Goal: Information Seeking & Learning: Learn about a topic

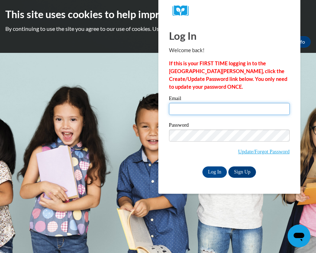
type input "[EMAIL_ADDRESS][DOMAIN_NAME]"
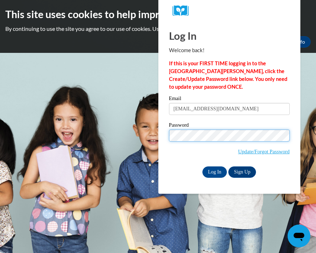
click at [214, 171] on input "Log In" at bounding box center [214, 171] width 25 height 11
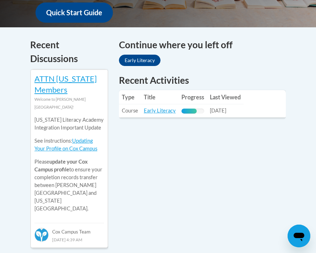
scroll to position [295, 0]
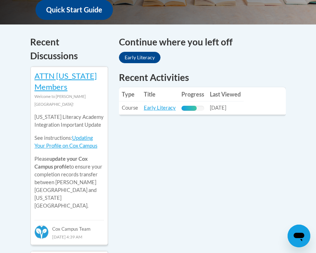
click at [194, 108] on div "67% Complete" at bounding box center [188, 108] width 15 height 5
click at [152, 108] on link "Early Literacy" at bounding box center [160, 108] width 32 height 6
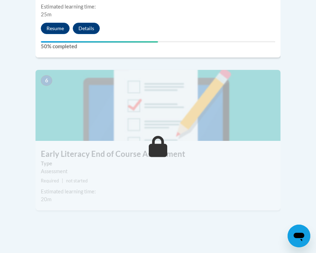
scroll to position [990, 0]
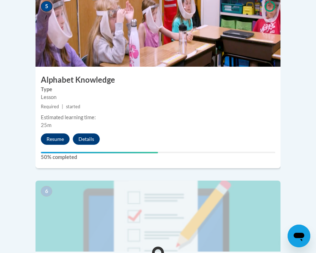
click at [59, 133] on button "Resume" at bounding box center [55, 138] width 29 height 11
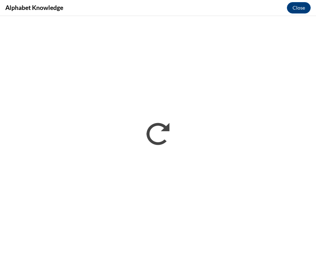
scroll to position [0, 0]
